Goal: Book appointment/travel/reservation

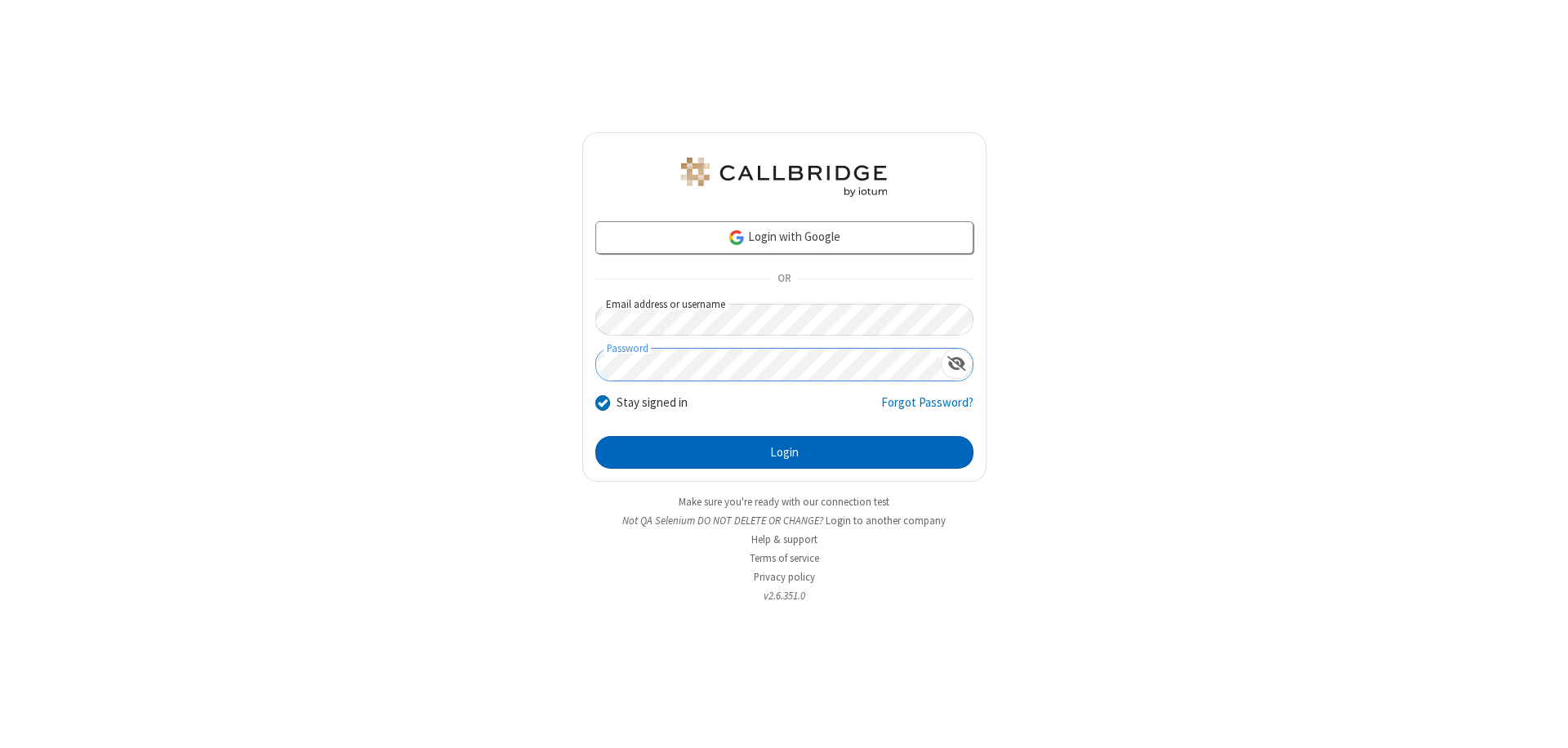
click at [784, 453] on button "Login" at bounding box center [784, 453] width 378 height 33
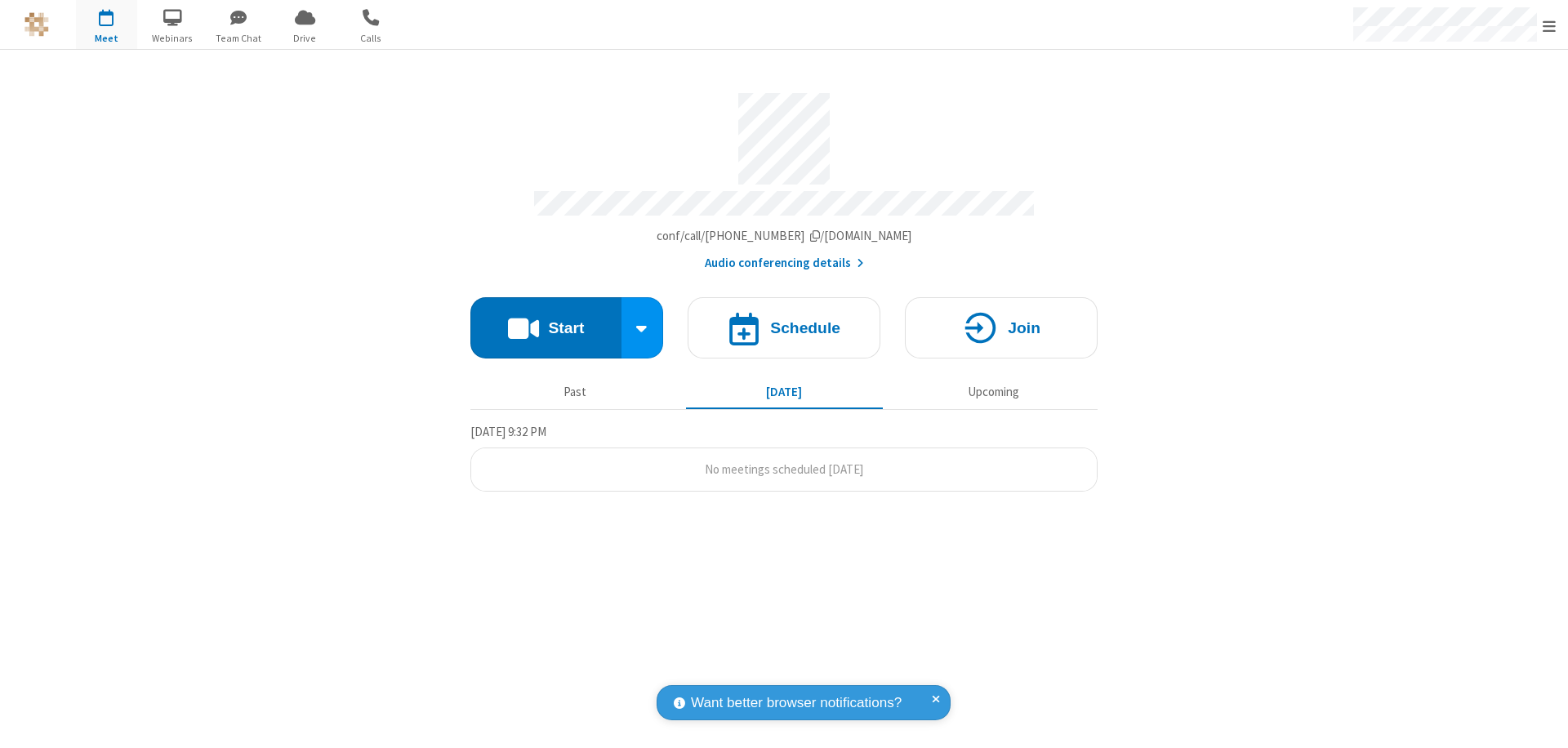
click at [1549, 25] on span "Open menu" at bounding box center [1549, 26] width 13 height 16
click at [106, 25] on span "button" at bounding box center [107, 17] width 62 height 28
click at [784, 320] on h4 "Schedule" at bounding box center [805, 327] width 71 height 16
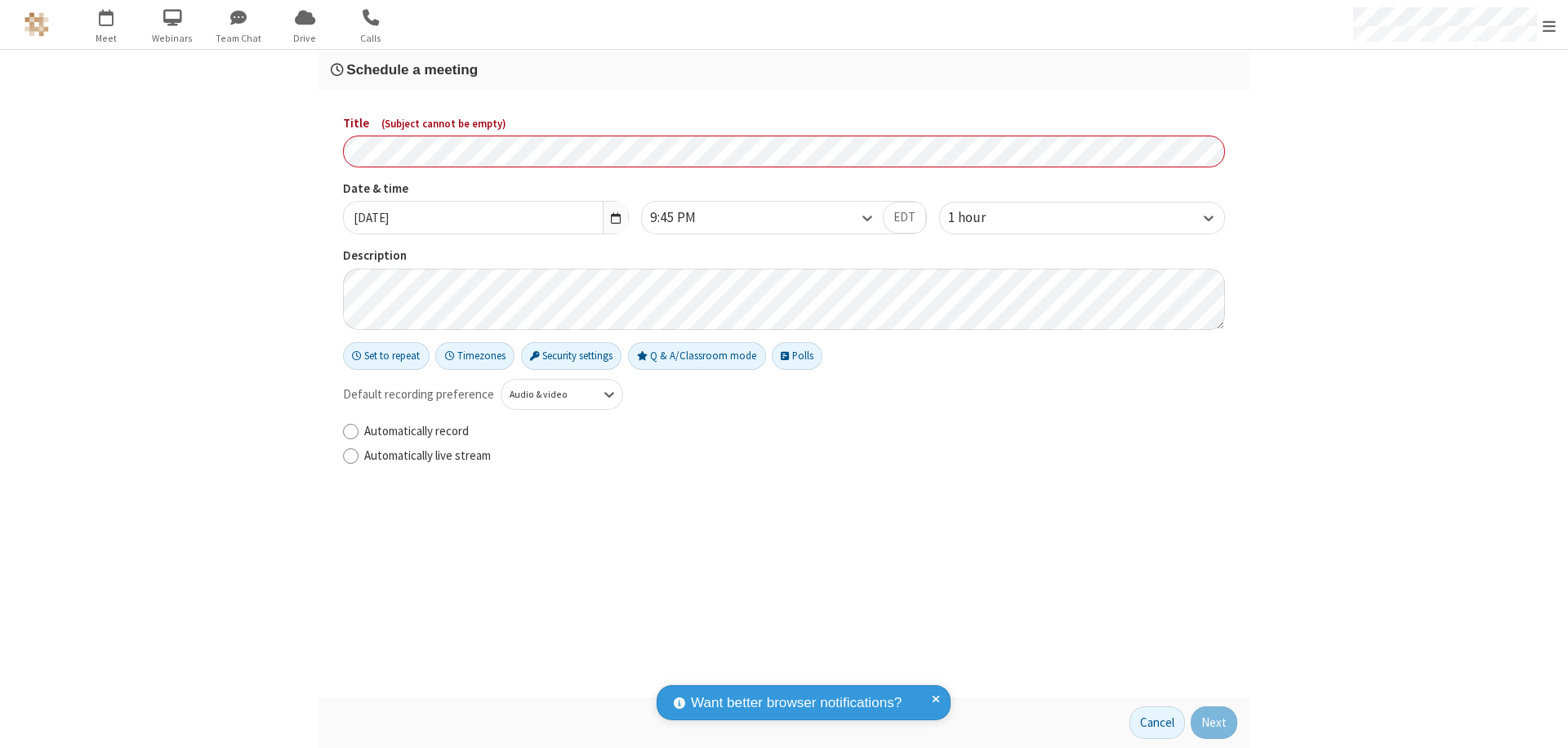
click at [784, 70] on h3 "Schedule a meeting" at bounding box center [783, 70] width 906 height 16
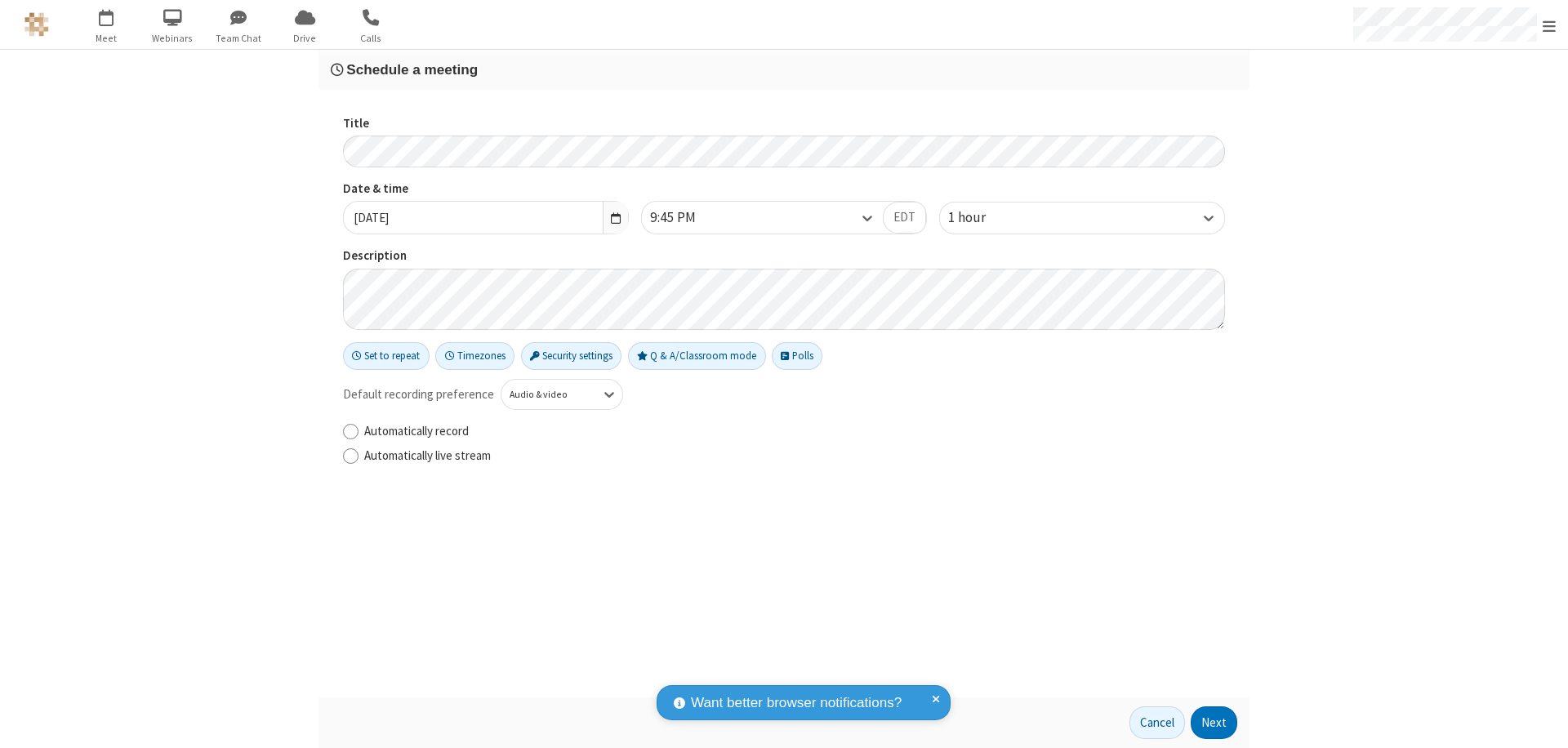
click at [1215, 723] on button "Next" at bounding box center [1214, 723] width 47 height 33
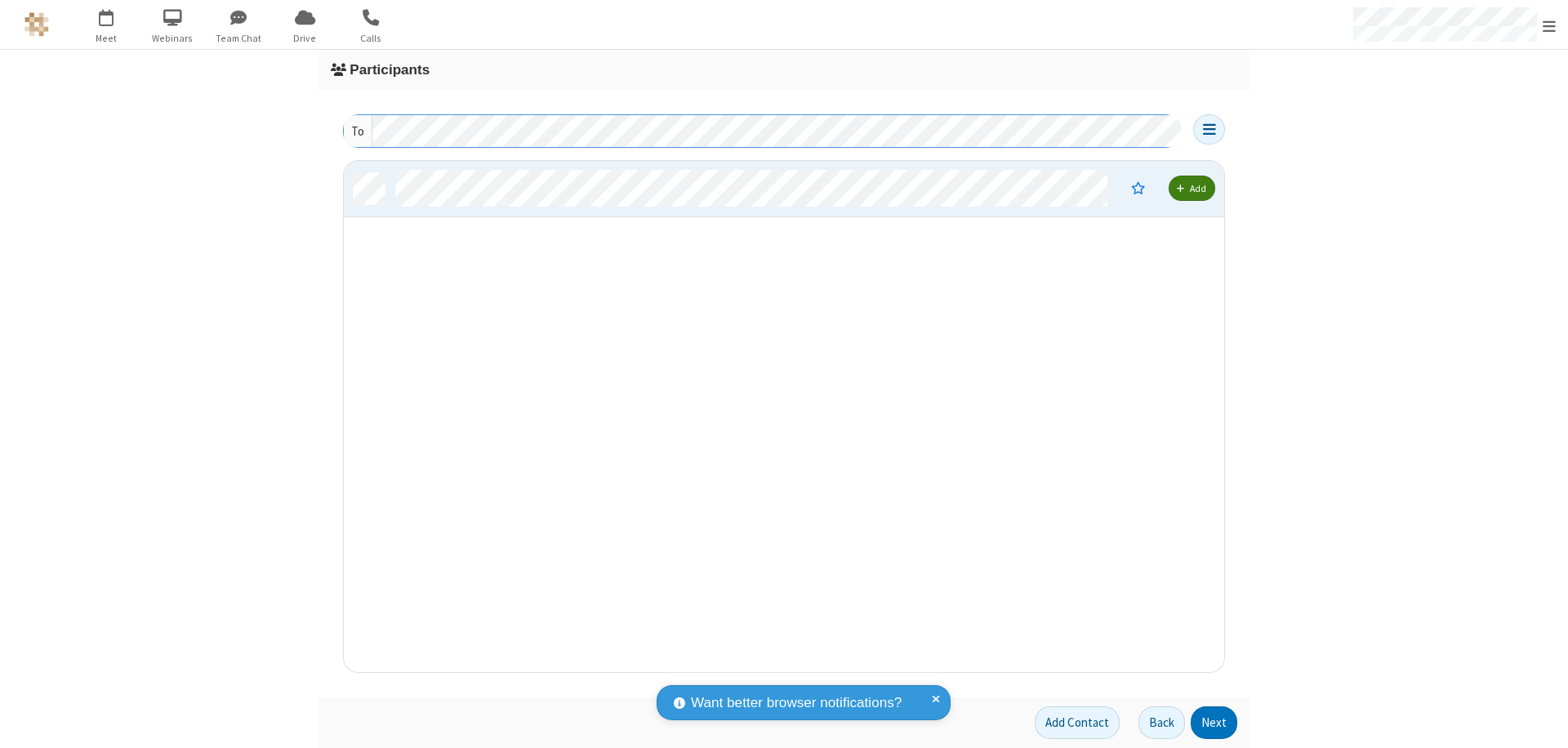
scroll to position [499, 868]
click at [1215, 723] on button "Next" at bounding box center [1214, 723] width 47 height 33
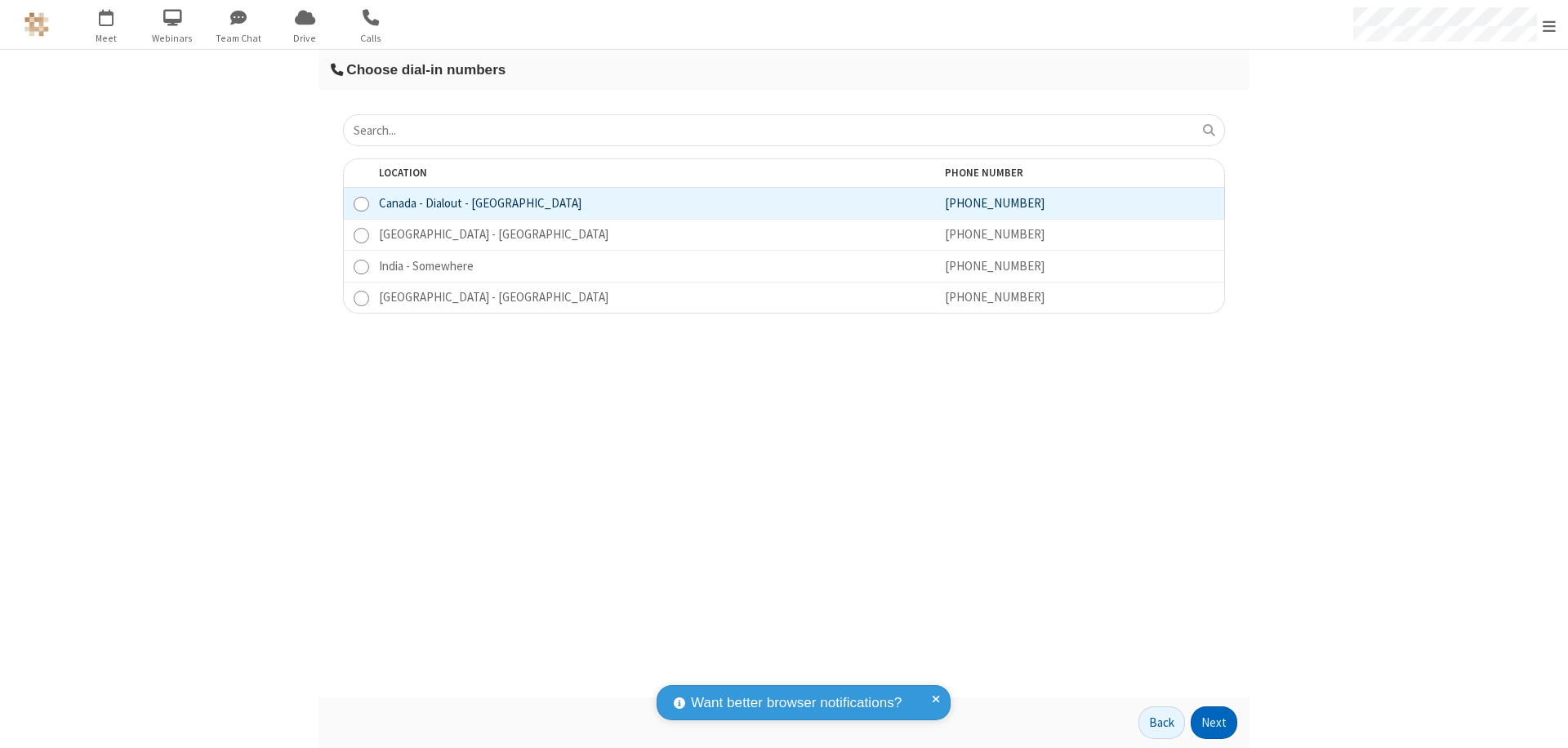
click at [1215, 723] on button "Next" at bounding box center [1214, 723] width 47 height 33
